Goal: Task Accomplishment & Management: Use online tool/utility

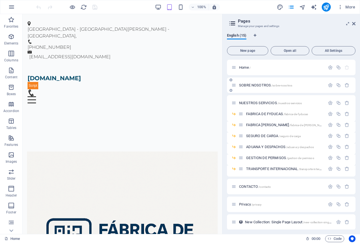
click at [260, 85] on span "SOBRE NOSOTROS /sobre-nosotros" at bounding box center [265, 85] width 53 height 4
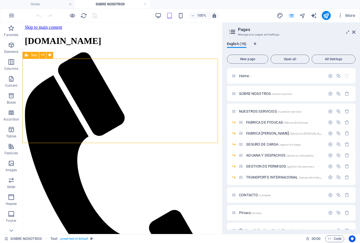
click at [32, 56] on span "Text" at bounding box center [34, 54] width 6 height 3
click at [33, 56] on span "Text" at bounding box center [34, 54] width 6 height 3
select select "px"
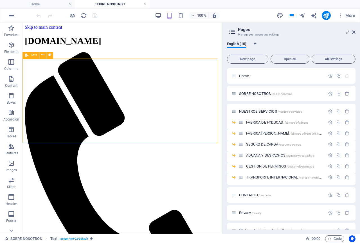
select select "px"
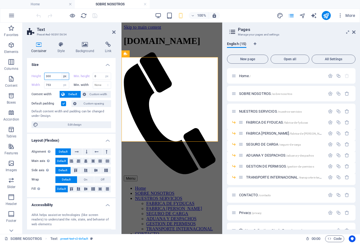
click at [64, 76] on select "Default px rem % vh vw" at bounding box center [65, 76] width 8 height 7
select select "default"
click at [61, 73] on select "Default px rem % vh vw" at bounding box center [65, 76] width 8 height 7
type input "300"
select select "px"
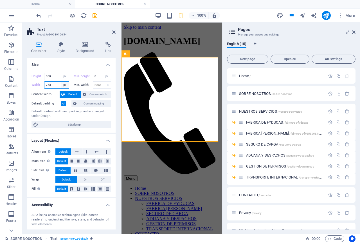
click at [65, 86] on select "Default px rem % em vh vw" at bounding box center [65, 85] width 8 height 7
select select "default"
click at [61, 82] on select "Default px rem % em vh vw" at bounding box center [65, 85] width 8 height 7
type input "753"
select select "px"
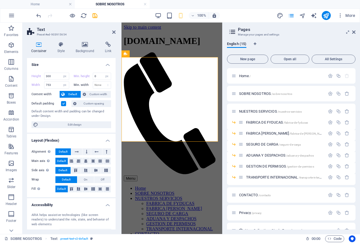
click at [75, 65] on h4 "Size" at bounding box center [71, 63] width 89 height 10
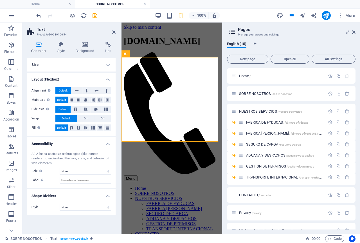
click at [75, 65] on h4 "Size" at bounding box center [71, 65] width 89 height 14
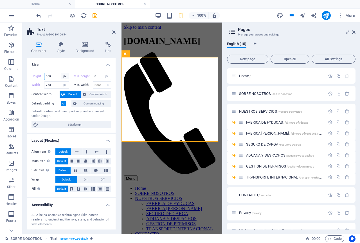
click at [66, 76] on select "Default px rem % vh vw" at bounding box center [65, 76] width 8 height 7
select select "default"
click at [61, 73] on select "Default px rem % vh vw" at bounding box center [65, 76] width 8 height 7
type input "300"
select select "px"
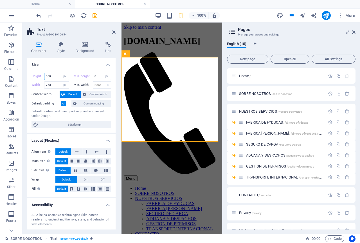
click at [57, 75] on input "300" at bounding box center [56, 76] width 24 height 7
type input "3"
click at [54, 84] on input "753" at bounding box center [56, 85] width 24 height 7
drag, startPoint x: 49, startPoint y: 85, endPoint x: 44, endPoint y: 85, distance: 5.4
click at [44, 85] on div "Width 753 Default px rem % em vh vw" at bounding box center [51, 84] width 38 height 7
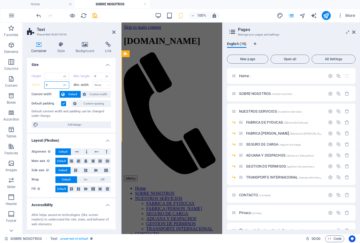
type input "0"
click at [69, 64] on h4 "Size" at bounding box center [71, 63] width 89 height 10
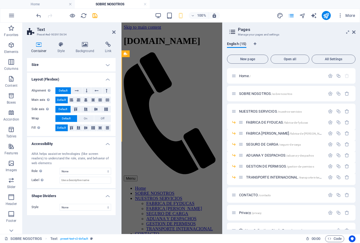
click at [109, 65] on h4 "Size" at bounding box center [71, 65] width 89 height 14
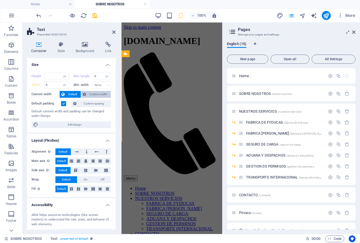
click at [89, 94] on span "Custom width" at bounding box center [99, 94] width 22 height 7
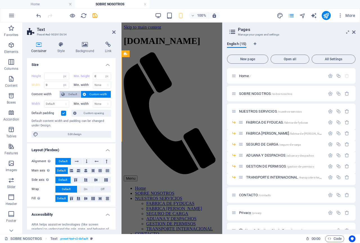
click at [71, 91] on span "Default" at bounding box center [72, 94] width 13 height 7
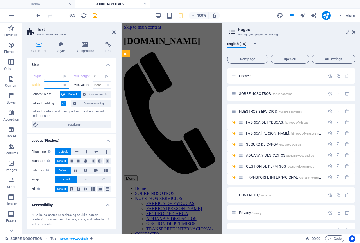
click at [59, 84] on input "0" at bounding box center [56, 85] width 24 height 7
click at [66, 94] on button "Default" at bounding box center [70, 94] width 21 height 7
click at [68, 92] on span "Default" at bounding box center [72, 94] width 13 height 7
click at [64, 85] on select "Default px rem % em vh vw" at bounding box center [65, 85] width 8 height 7
select select "default"
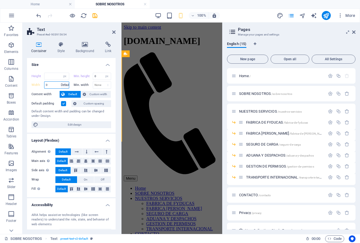
click at [61, 82] on select "Default px rem % em vh vw" at bounding box center [65, 85] width 8 height 7
type input "0"
select select "px"
click at [65, 77] on select "Default px rem % vh vw" at bounding box center [65, 76] width 8 height 7
select select "default"
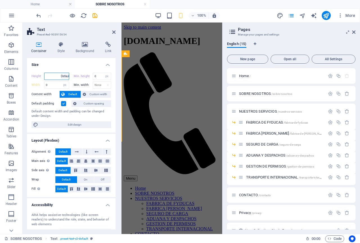
click at [61, 73] on select "Default px rem % vh vw" at bounding box center [65, 76] width 8 height 7
type input "300"
select select "px"
click at [118, 15] on div "100% More" at bounding box center [196, 15] width 322 height 9
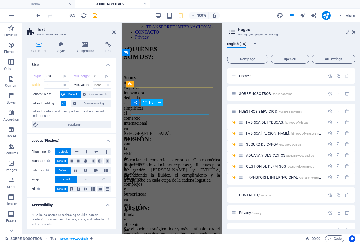
scroll to position [96, 0]
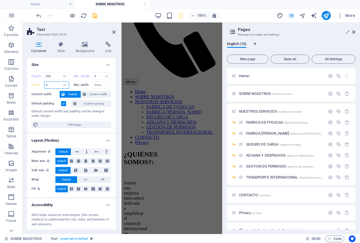
click at [50, 85] on input "0" at bounding box center [56, 85] width 24 height 7
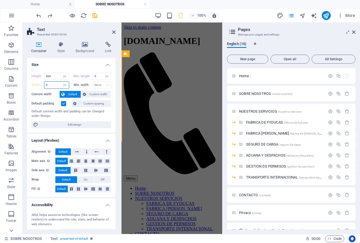
type input "753"
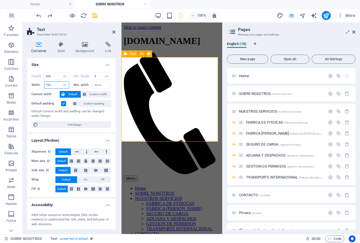
click at [131, 55] on span "Text" at bounding box center [133, 53] width 6 height 3
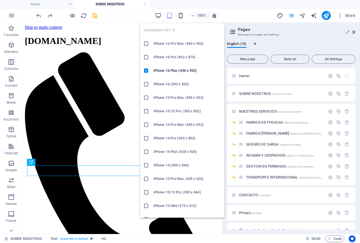
click at [181, 17] on icon "button" at bounding box center [181, 15] width 6 height 6
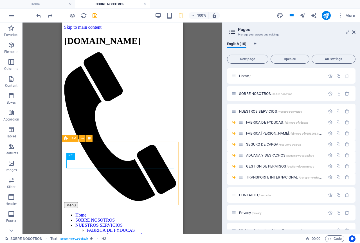
click at [71, 140] on span "Text" at bounding box center [73, 137] width 6 height 3
click at [73, 137] on span "Text" at bounding box center [73, 137] width 6 height 3
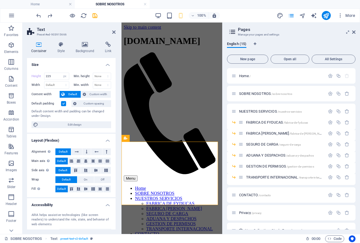
click at [67, 93] on span "Default" at bounding box center [72, 94] width 13 height 7
click at [94, 95] on span "Custom width" at bounding box center [99, 94] width 22 height 7
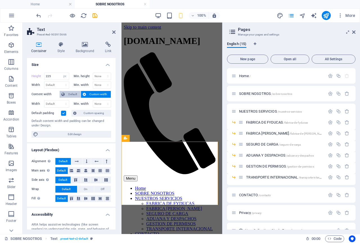
click at [75, 93] on span "Default" at bounding box center [72, 94] width 13 height 7
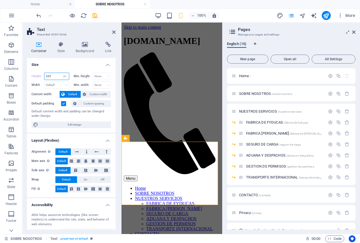
click at [53, 77] on input "225" at bounding box center [56, 76] width 24 height 7
click at [63, 75] on select "Default px rem % vh vw" at bounding box center [65, 76] width 8 height 7
select select "default"
click at [61, 73] on select "Default px rem % vh vw" at bounding box center [65, 76] width 8 height 7
type input "225"
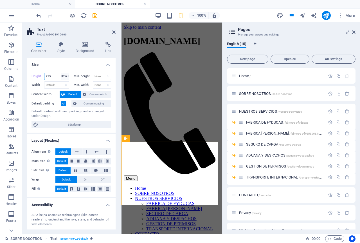
select select "px"
click at [128, 14] on div "100% More" at bounding box center [196, 15] width 322 height 9
click at [52, 75] on input "225" at bounding box center [56, 76] width 24 height 7
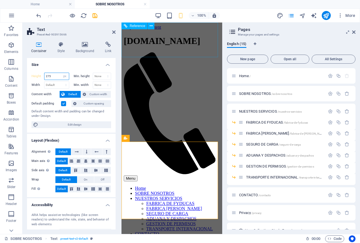
type input "275"
click at [166, 54] on div "[DOMAIN_NAME] Menu Home SOBRE NOSOTROS NUESTROS SERVICIOS FABRICA DE FYDUCAS FA…" at bounding box center [172, 138] width 96 height 205
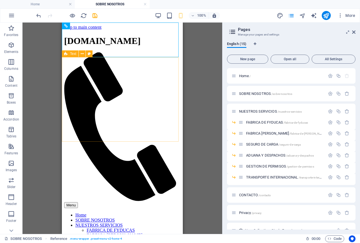
click at [73, 53] on span "Text" at bounding box center [73, 53] width 6 height 3
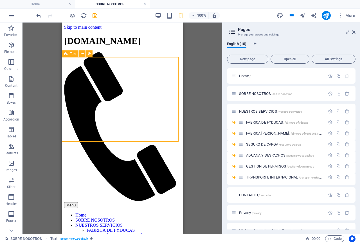
click at [73, 55] on span "Text" at bounding box center [73, 53] width 6 height 3
select select "px"
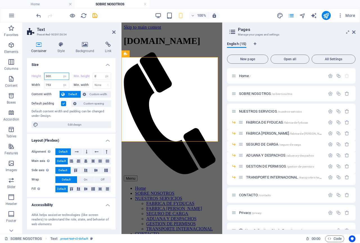
click at [51, 74] on input "300" at bounding box center [56, 76] width 24 height 7
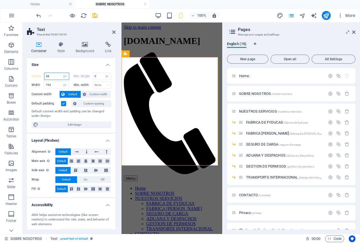
type input "3"
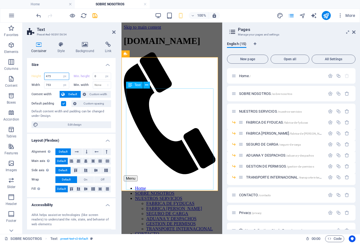
type input "475"
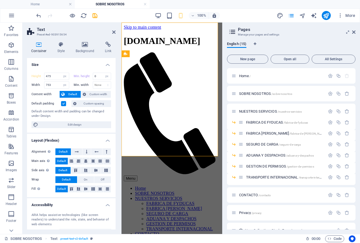
click at [91, 16] on div at bounding box center [66, 15] width 63 height 9
click at [95, 17] on icon "save" at bounding box center [95, 15] width 6 height 6
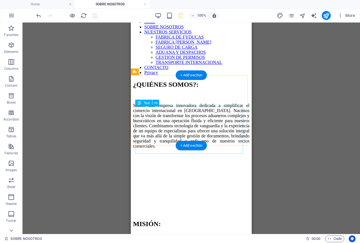
scroll to position [225, 0]
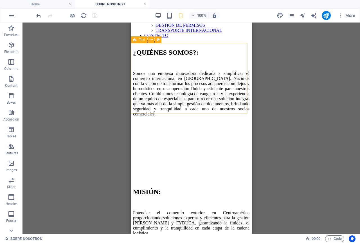
click at [137, 41] on div "Text" at bounding box center [139, 39] width 17 height 7
select select "px"
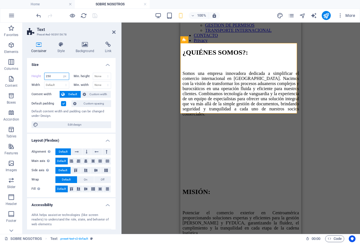
click at [54, 76] on input "250" at bounding box center [56, 76] width 24 height 7
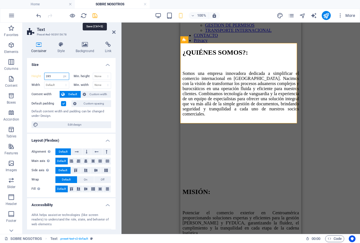
type input "285"
click at [97, 16] on icon "save" at bounding box center [95, 15] width 6 height 6
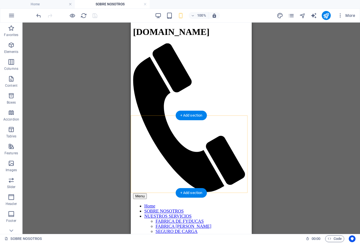
scroll to position [0, 0]
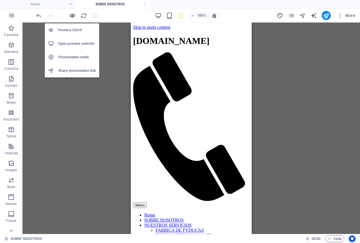
click at [73, 15] on icon "button" at bounding box center [72, 15] width 6 height 6
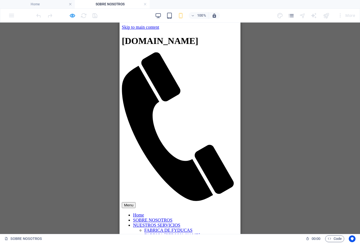
scroll to position [28, 0]
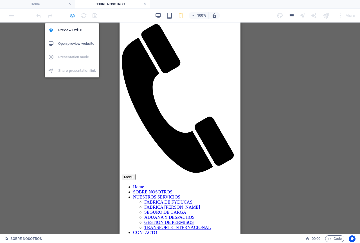
click at [73, 15] on icon "button" at bounding box center [72, 15] width 6 height 6
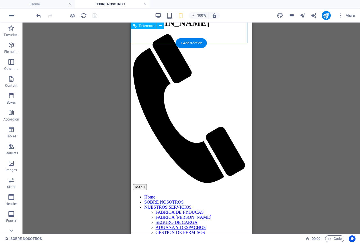
scroll to position [7, 0]
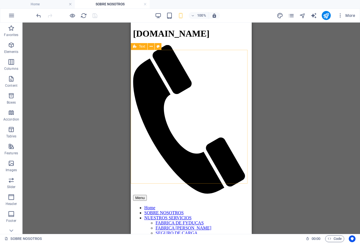
click at [141, 47] on span "Text" at bounding box center [142, 46] width 6 height 3
select select "px"
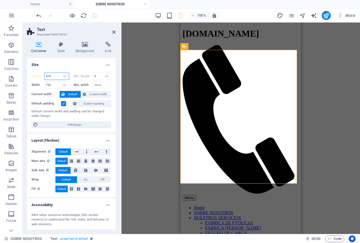
click at [50, 76] on input "475" at bounding box center [56, 76] width 24 height 7
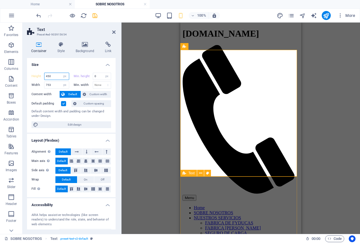
click at [192, 174] on span "Text" at bounding box center [191, 172] width 6 height 3
type input "450"
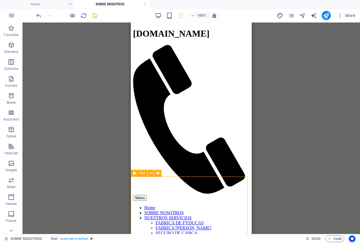
click at [134, 173] on icon at bounding box center [135, 173] width 4 height 7
select select "px"
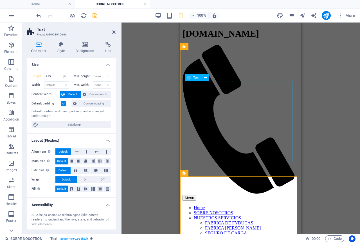
click at [191, 78] on icon at bounding box center [189, 77] width 4 height 7
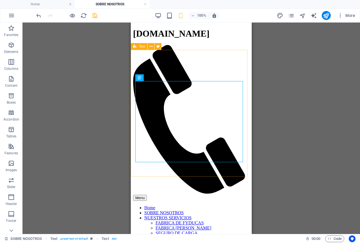
click at [138, 46] on div "Text" at bounding box center [139, 46] width 17 height 7
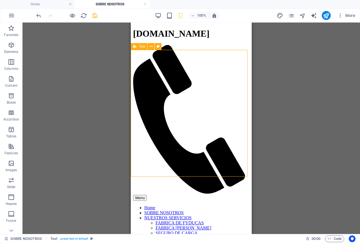
click at [138, 46] on div "Text" at bounding box center [139, 46] width 17 height 7
select select "px"
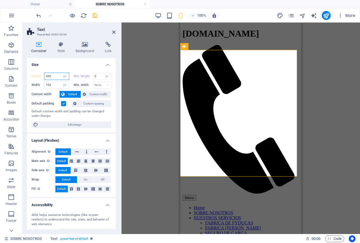
click at [55, 76] on input "450" at bounding box center [56, 76] width 24 height 7
type input "425"
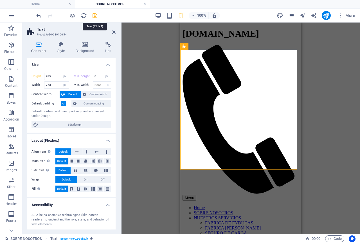
click at [97, 15] on icon "save" at bounding box center [95, 15] width 6 height 6
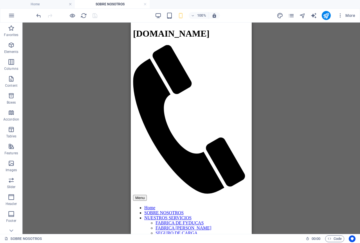
click at [174, 13] on div "100%" at bounding box center [187, 15] width 65 height 9
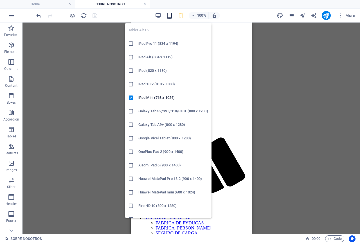
click at [168, 17] on icon "button" at bounding box center [169, 15] width 6 height 6
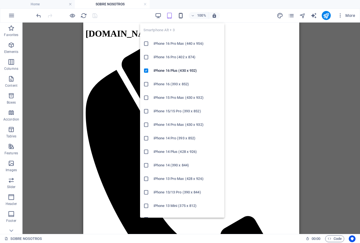
click at [181, 17] on icon "button" at bounding box center [181, 15] width 6 height 6
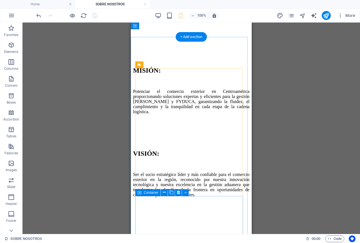
scroll to position [270, 0]
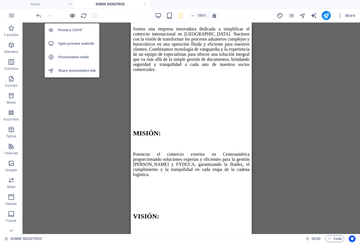
click at [71, 16] on icon "button" at bounding box center [72, 15] width 6 height 6
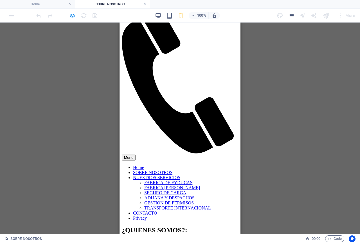
scroll to position [0, 0]
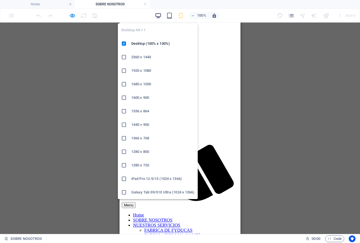
click at [158, 15] on icon "button" at bounding box center [158, 15] width 6 height 6
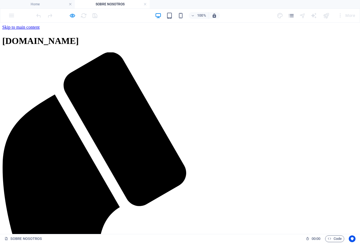
click at [99, 18] on div "100% More" at bounding box center [196, 15] width 322 height 9
click at [72, 19] on div at bounding box center [66, 15] width 63 height 9
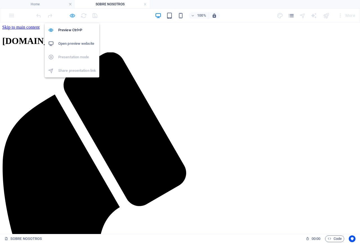
click at [73, 17] on icon "button" at bounding box center [72, 15] width 6 height 6
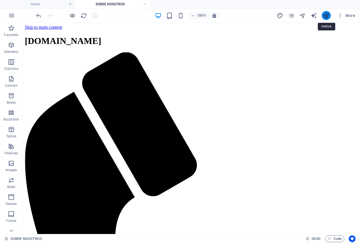
click at [325, 15] on icon "publish" at bounding box center [326, 15] width 6 height 6
